Goal: Find contact information: Find contact information

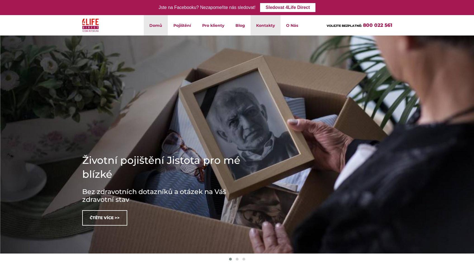
click at [264, 23] on link "Kontakty" at bounding box center [266, 25] width 30 height 20
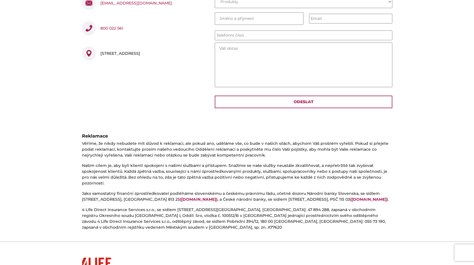
scroll to position [277, 0]
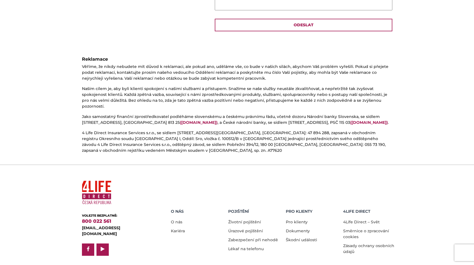
drag, startPoint x: 184, startPoint y: 259, endPoint x: 233, endPoint y: 260, distance: 49.5
copy div "Direct Insurance Services s.r.o"
